Goal: Task Accomplishment & Management: Complete application form

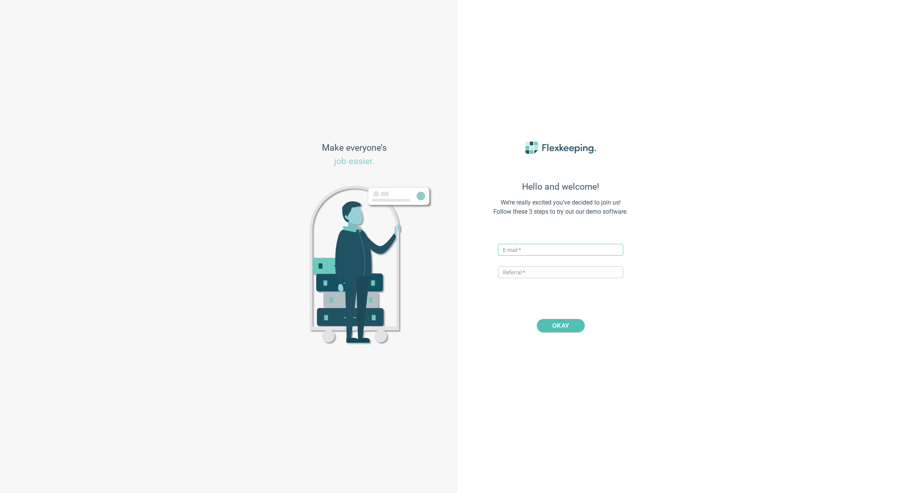
click at [532, 251] on input "text" at bounding box center [560, 250] width 125 height 12
type input "[PERSON_NAME][EMAIL_ADDRESS][DOMAIN_NAME]"
type input "DIGITALMAGIC"
click at [559, 325] on span "OKAY" at bounding box center [560, 325] width 17 height 13
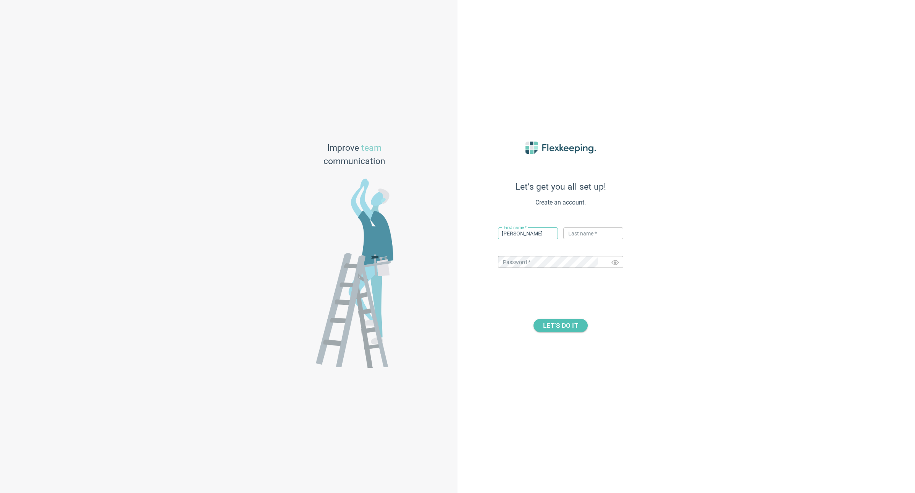
type input "[PERSON_NAME]"
click at [738, 300] on div "Let’s get you all set up! Create an account. First name   * [PERSON_NAME] ​ Las…" at bounding box center [685, 246] width 457 height 493
click at [559, 325] on span "LET’S DO IT" at bounding box center [560, 325] width 35 height 13
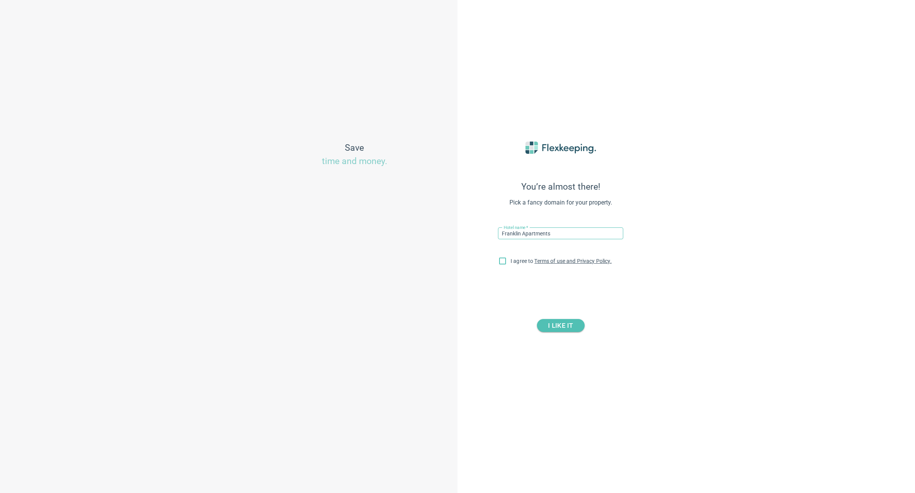
type input "Franklin Apartments"
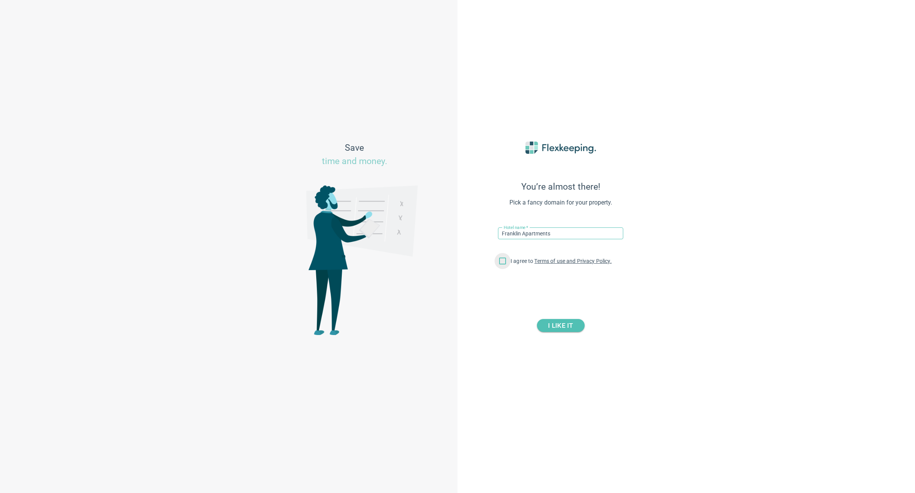
drag, startPoint x: 502, startPoint y: 261, endPoint x: 510, endPoint y: 271, distance: 13.4
click at [502, 261] on input "I agree to Terms of use and Privacy Policy." at bounding box center [502, 263] width 16 height 16
checkbox input "true"
click at [562, 327] on span "I LIKE IT" at bounding box center [560, 325] width 25 height 13
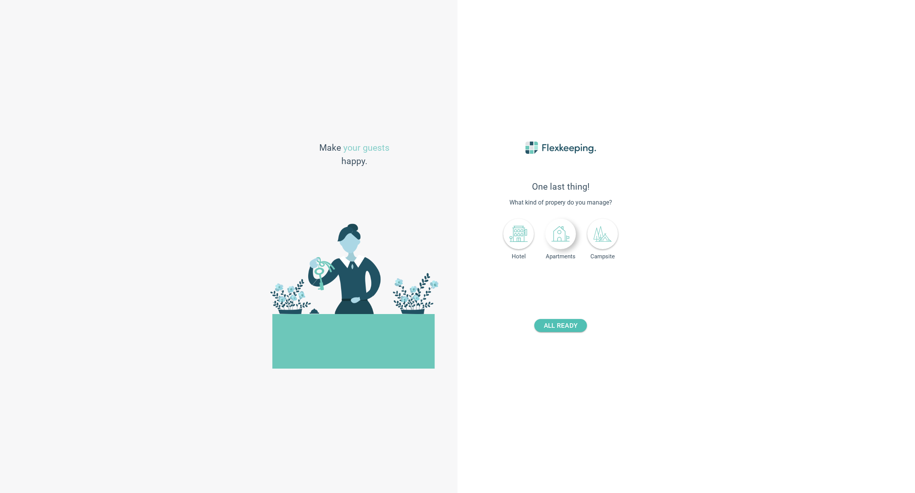
click at [558, 242] on icon at bounding box center [559, 234] width 11 height 15
drag, startPoint x: 574, startPoint y: 281, endPoint x: 803, endPoint y: 282, distance: 229.4
click at [774, 288] on div "One last thing! What kind of propery do you manage? Hotel Apartments Campsite N…" at bounding box center [685, 246] width 457 height 493
type input "56"
click at [562, 326] on span "ALL READY" at bounding box center [561, 325] width 34 height 13
